Goal: Share content: Share content

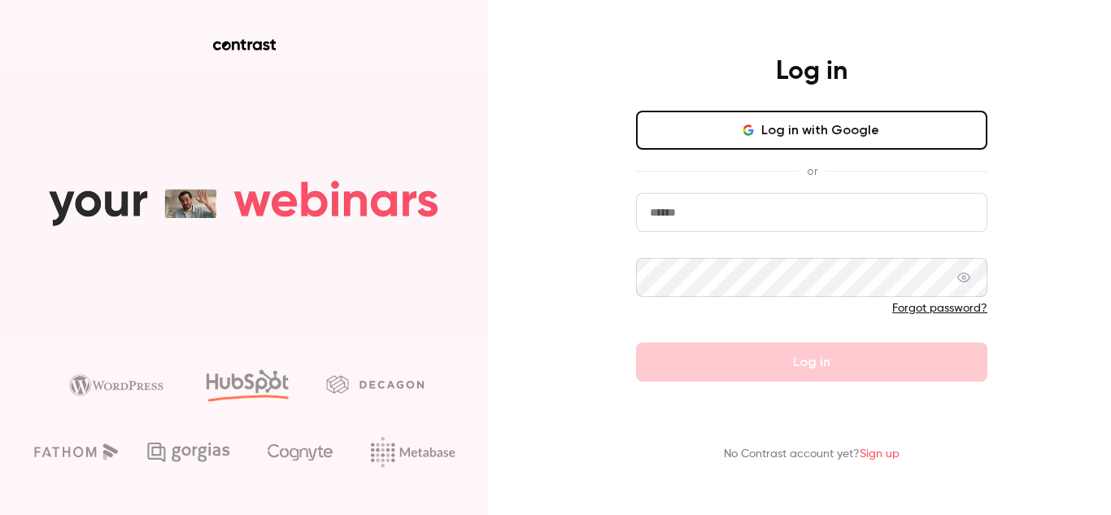
click at [727, 124] on button "Log in with Google" at bounding box center [811, 130] width 351 height 39
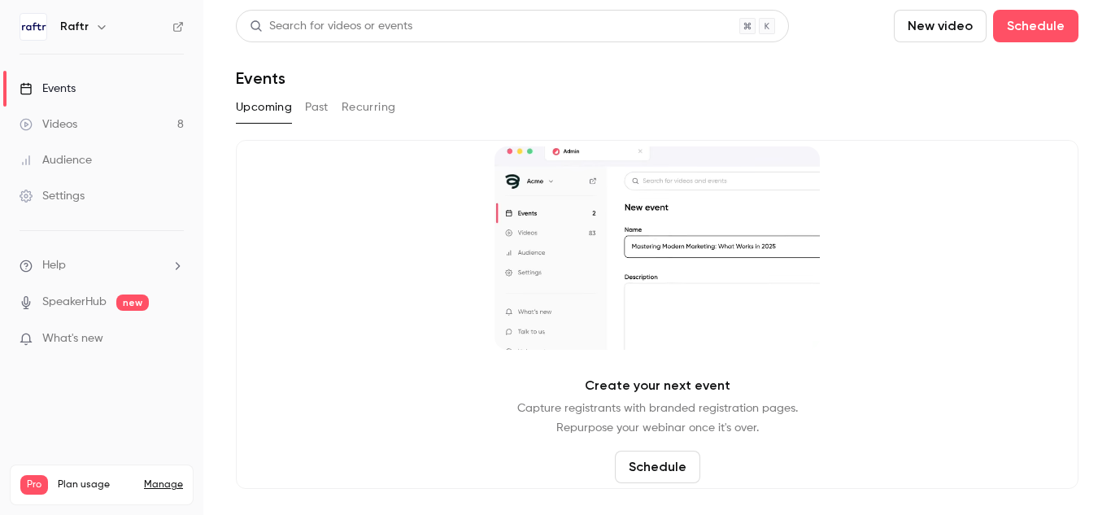
click at [148, 129] on link "Videos 8" at bounding box center [101, 125] width 203 height 36
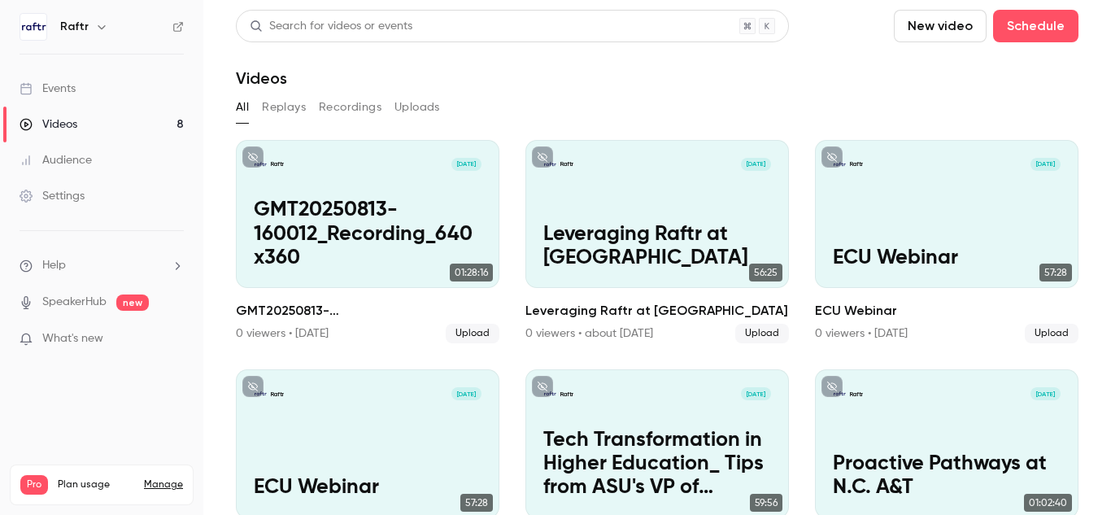
click at [908, 32] on button "New video" at bounding box center [940, 26] width 93 height 33
click at [922, 112] on icon at bounding box center [918, 113] width 13 height 13
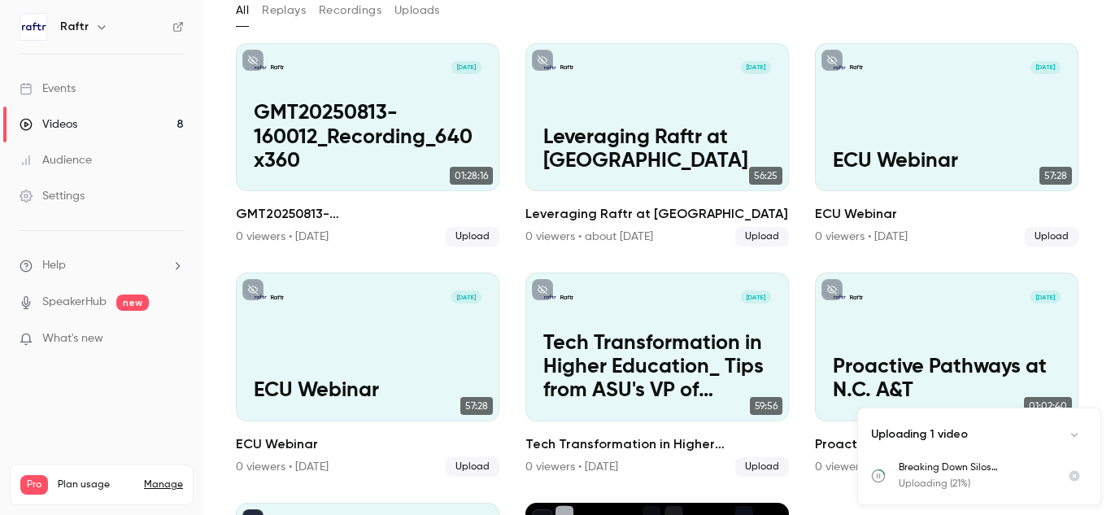
scroll to position [307, 0]
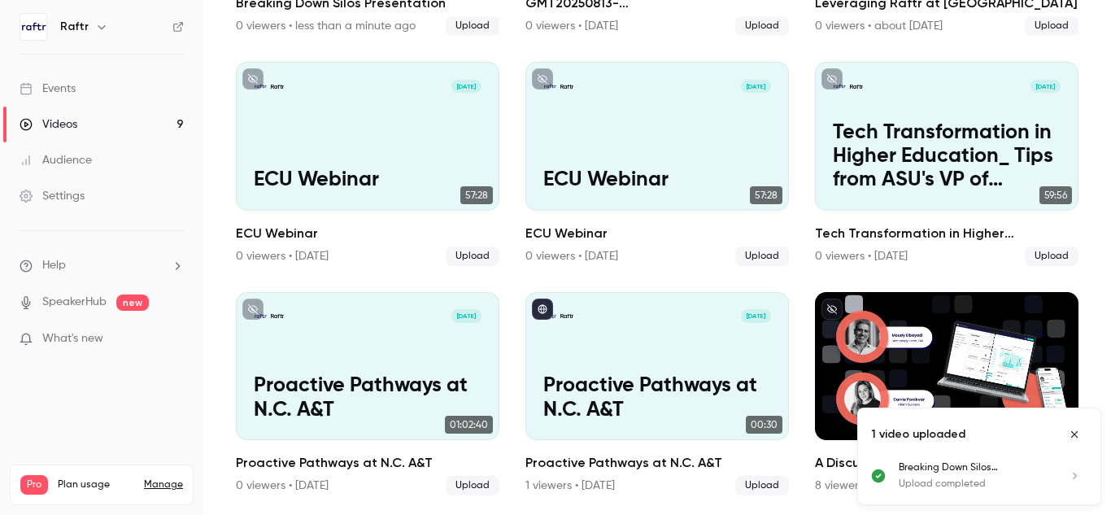
click at [973, 469] on p "Breaking Down Silos Presentation" at bounding box center [974, 467] width 150 height 15
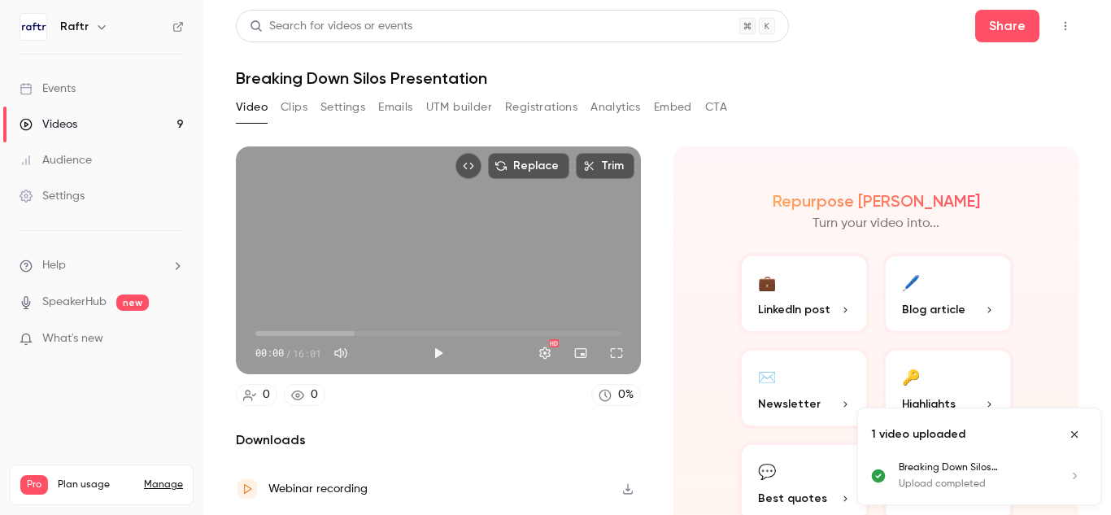
click at [293, 112] on button "Clips" at bounding box center [294, 107] width 27 height 26
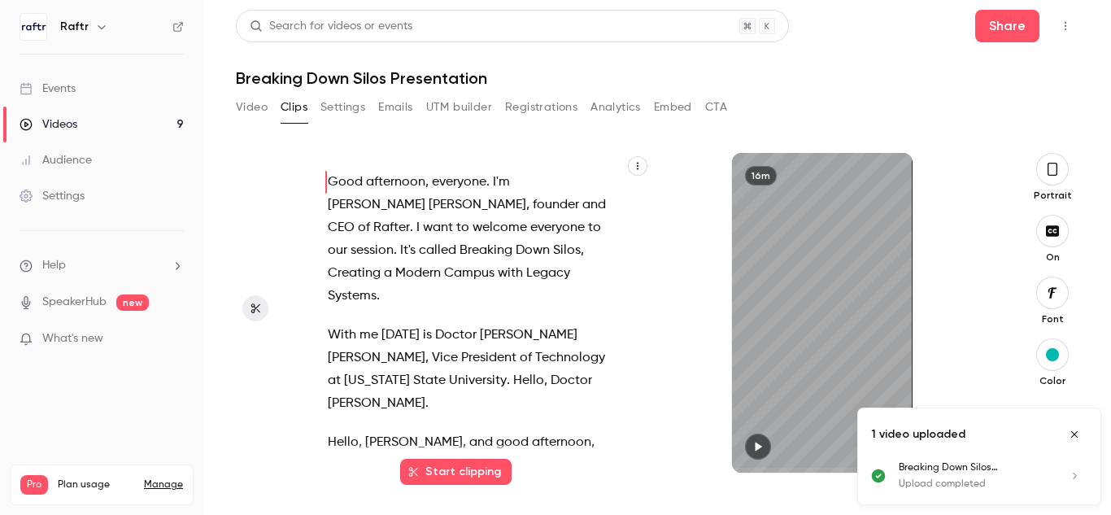
click at [377, 285] on span "Systems" at bounding box center [352, 296] width 49 height 23
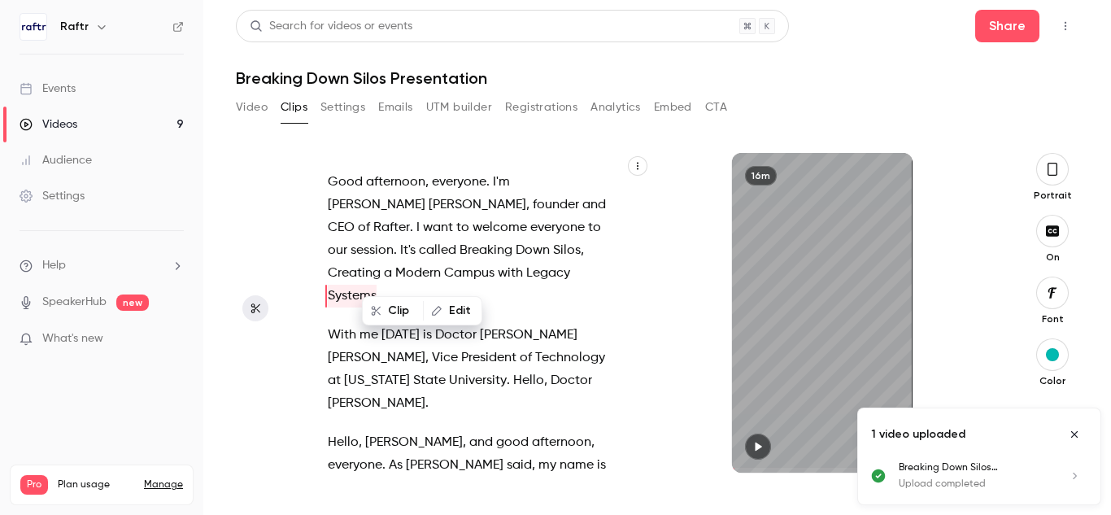
click at [633, 168] on icon "button" at bounding box center [638, 166] width 10 height 10
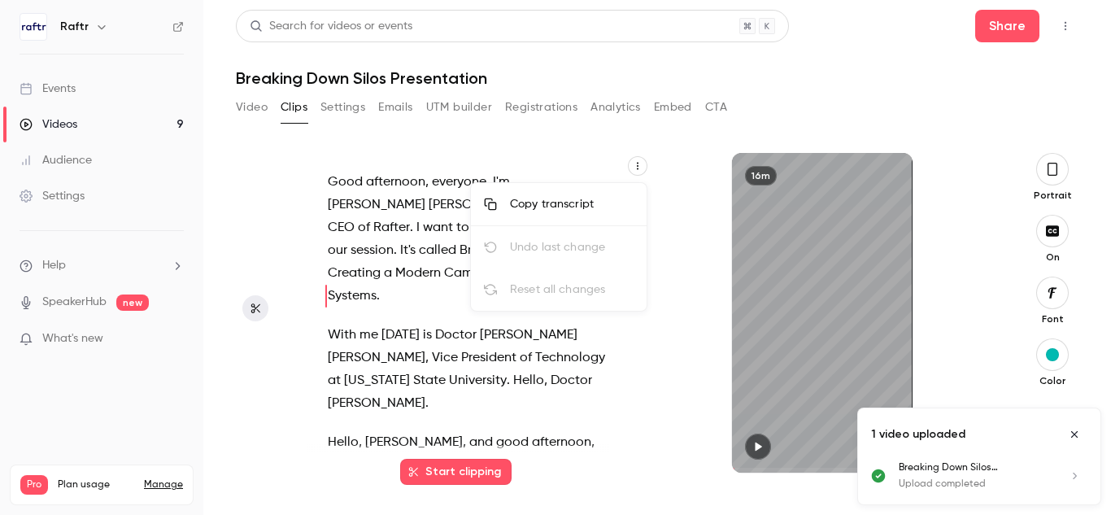
type input "****"
click at [588, 190] on li "Copy transcript" at bounding box center [559, 204] width 176 height 43
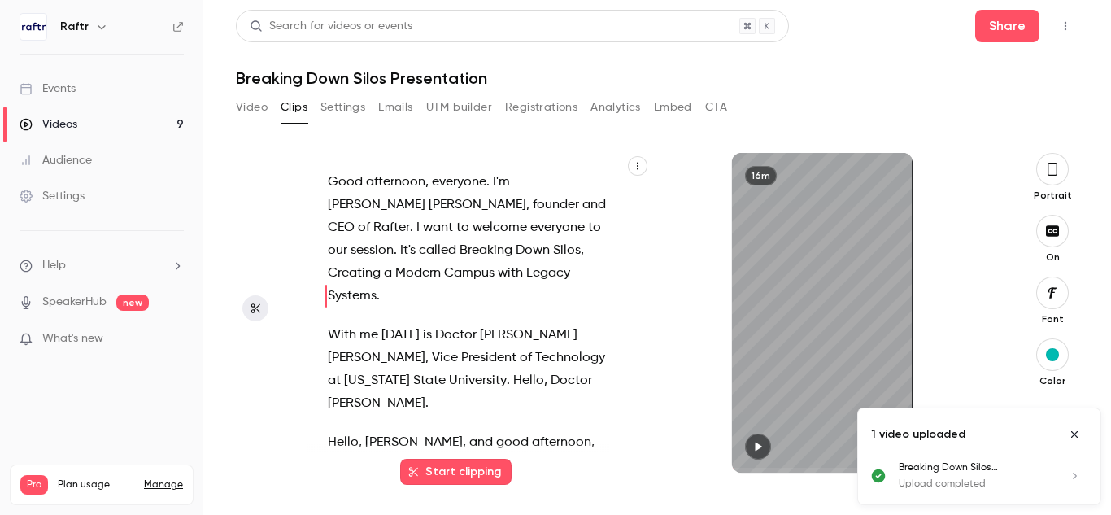
click at [251, 117] on button "Video" at bounding box center [252, 107] width 32 height 26
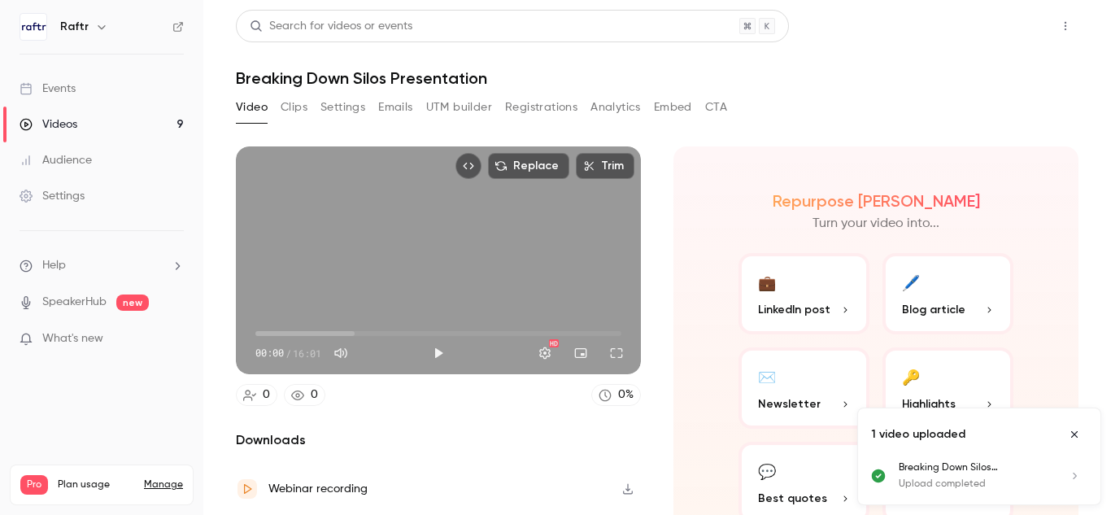
click at [1018, 29] on button "Share" at bounding box center [1007, 26] width 64 height 33
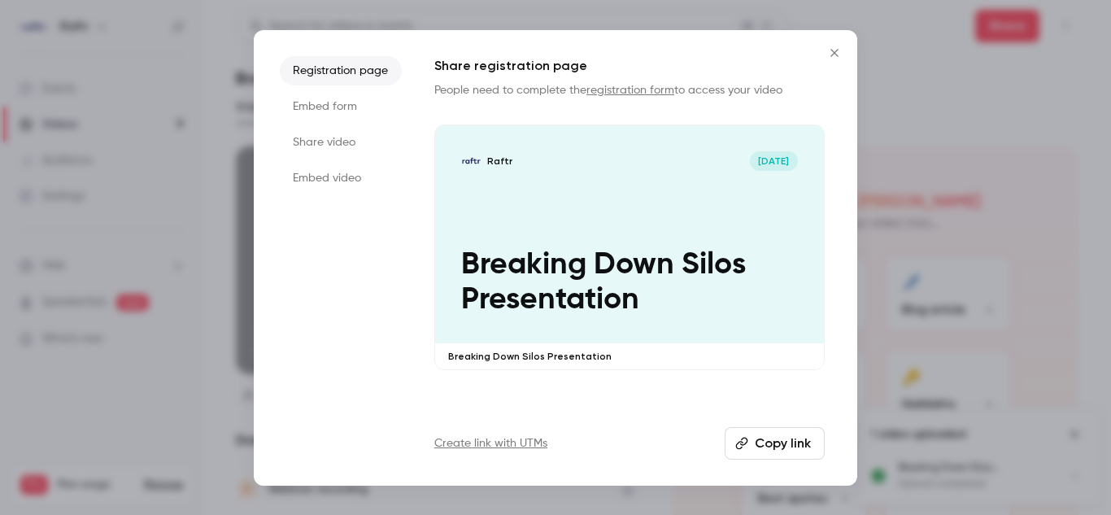
click at [755, 430] on button "Copy link" at bounding box center [775, 443] width 100 height 33
